Goal: Book appointment/travel/reservation

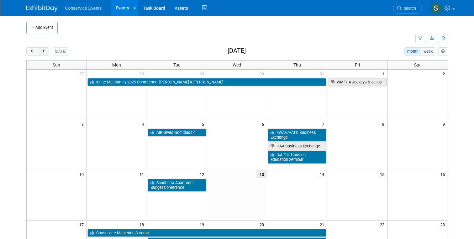
click at [45, 52] on span "next" at bounding box center [43, 52] width 5 height 4
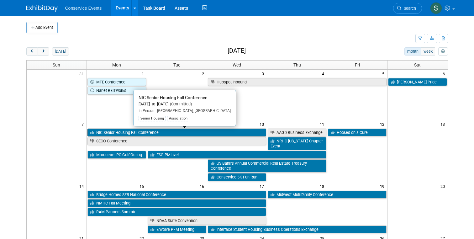
scroll to position [34, 0]
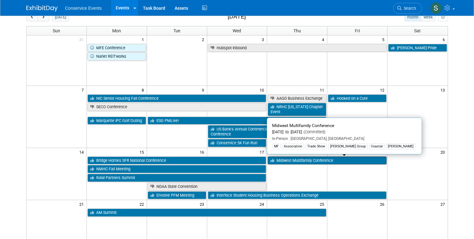
click at [324, 161] on link "Midwest Multifamily Conference" at bounding box center [327, 161] width 119 height 8
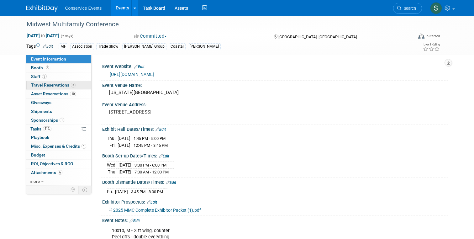
click at [40, 84] on span "Travel Reservations 3" at bounding box center [53, 85] width 45 height 5
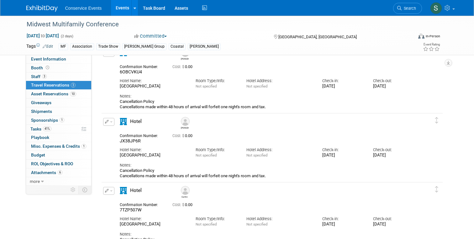
scroll to position [36, 0]
